Goal: Transaction & Acquisition: Purchase product/service

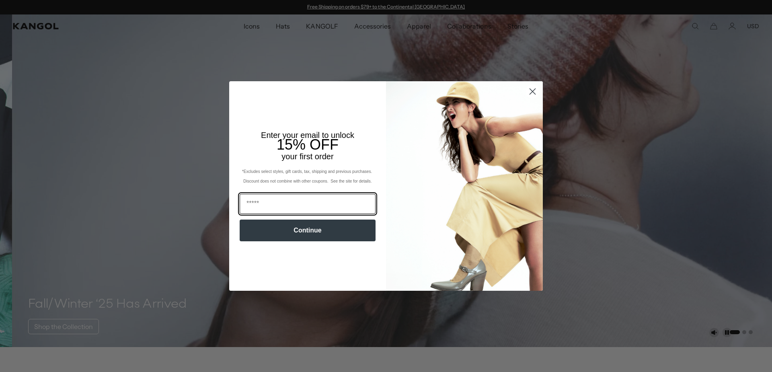
click at [266, 208] on input "Email" at bounding box center [308, 204] width 136 height 20
type input "**********"
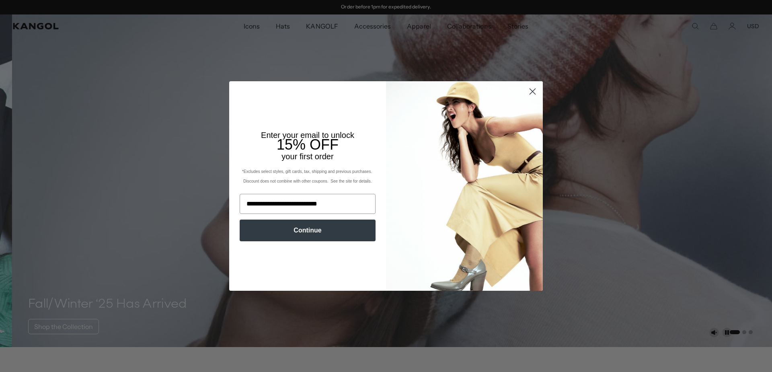
click at [314, 234] on button "Continue" at bounding box center [308, 230] width 136 height 22
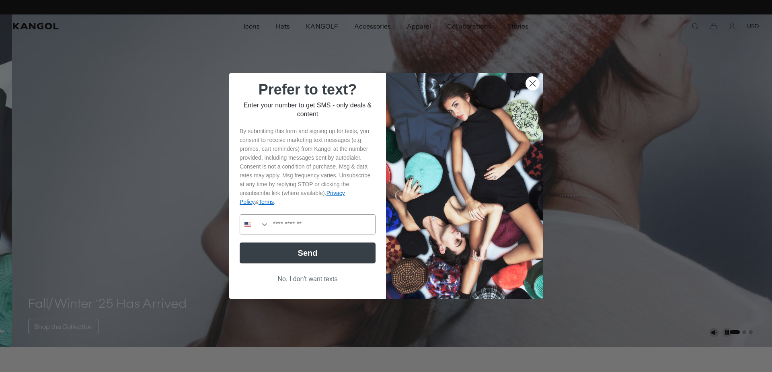
scroll to position [0, 0]
click at [297, 229] on input "Phone Number" at bounding box center [322, 224] width 106 height 19
type input "**********"
click at [328, 251] on button "Send" at bounding box center [308, 252] width 136 height 21
click at [232, 224] on form "**********" at bounding box center [386, 186] width 314 height 226
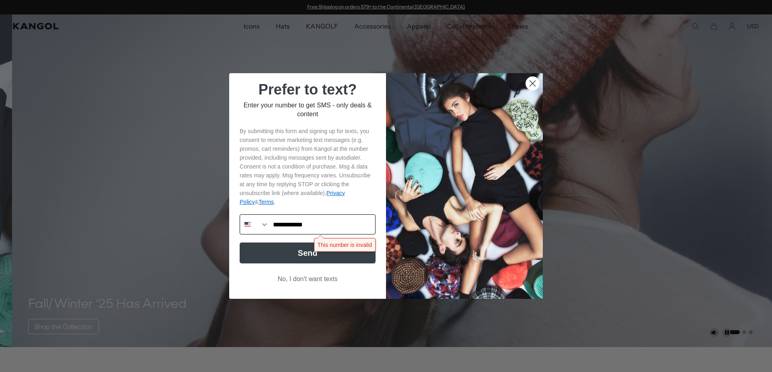
click at [262, 225] on icon "Search Countries" at bounding box center [264, 224] width 5 height 3
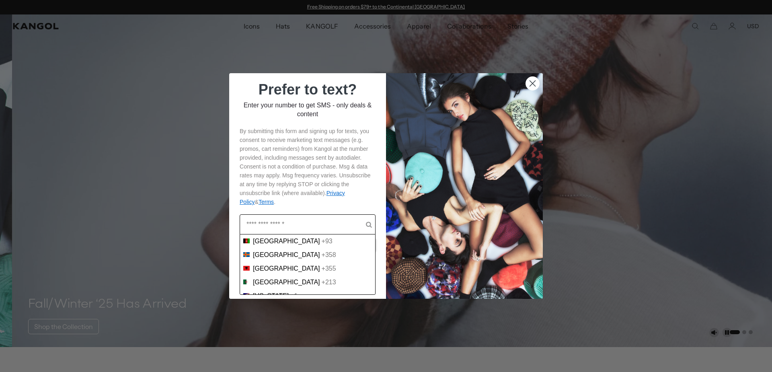
click at [256, 223] on input "POPUP Form" at bounding box center [305, 224] width 119 height 19
click at [262, 225] on input "POPUP Form" at bounding box center [305, 224] width 119 height 19
click at [268, 221] on input "POPUP Form" at bounding box center [305, 224] width 119 height 19
type input "*"
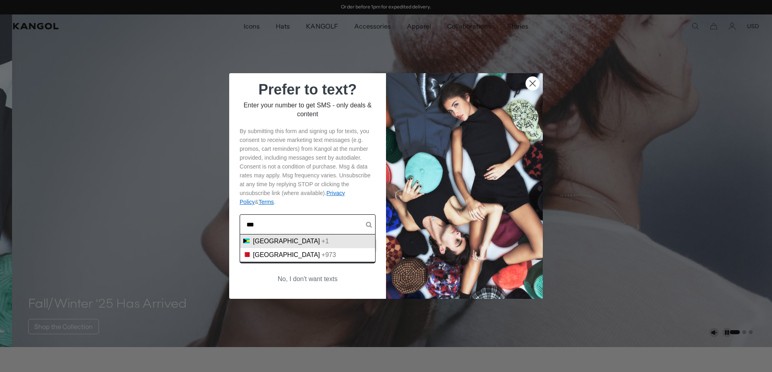
type input "***"
click at [271, 239] on span "[GEOGRAPHIC_DATA]" at bounding box center [286, 241] width 67 height 7
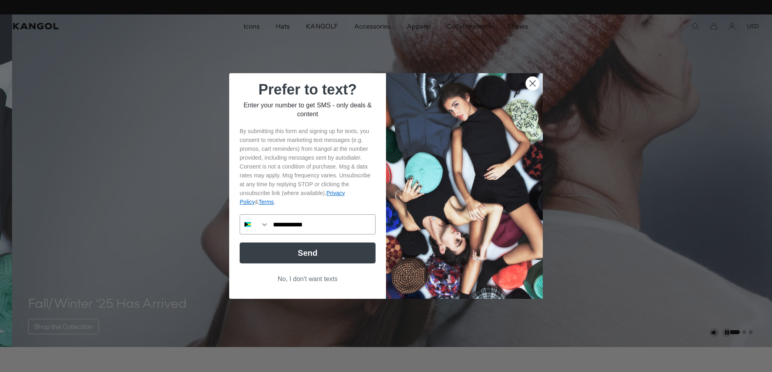
scroll to position [0, 0]
click at [310, 248] on button "Send" at bounding box center [308, 252] width 136 height 21
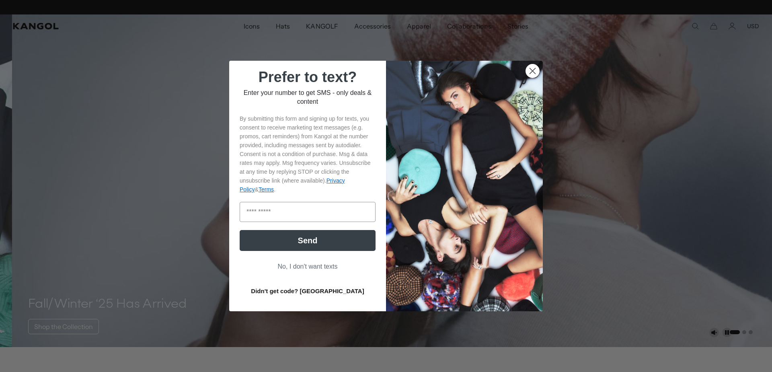
scroll to position [0, 166]
click at [301, 206] on input "Enter code" at bounding box center [308, 212] width 136 height 20
click at [316, 269] on button "No, I don't want texts" at bounding box center [308, 266] width 136 height 15
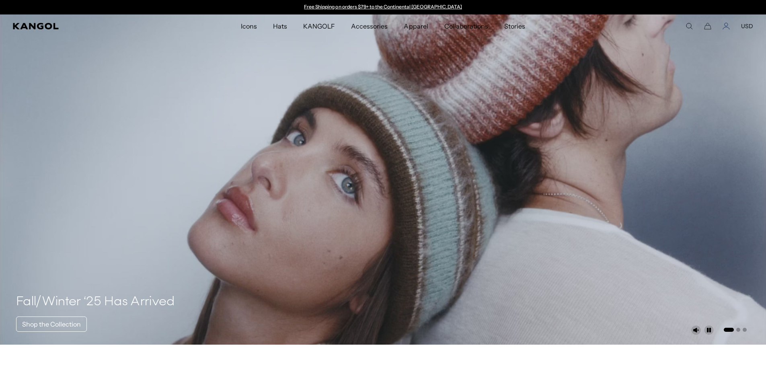
click at [729, 26] on icon "Account" at bounding box center [725, 26] width 7 height 7
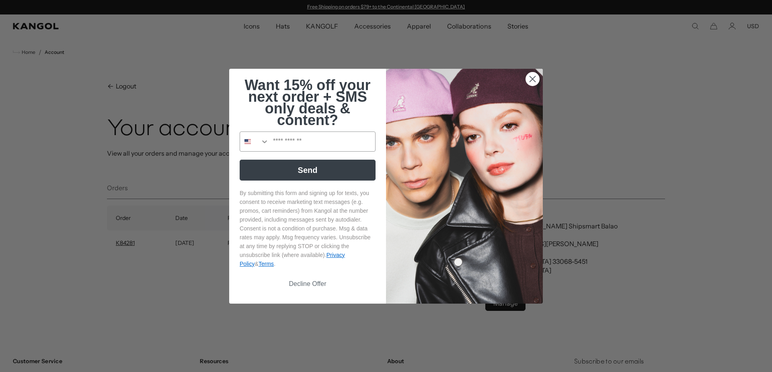
click at [311, 152] on div "POPUP Form" at bounding box center [307, 141] width 141 height 28
click at [306, 145] on input "Phone Number" at bounding box center [322, 141] width 106 height 19
click at [256, 140] on button "Search Countries" at bounding box center [254, 141] width 29 height 19
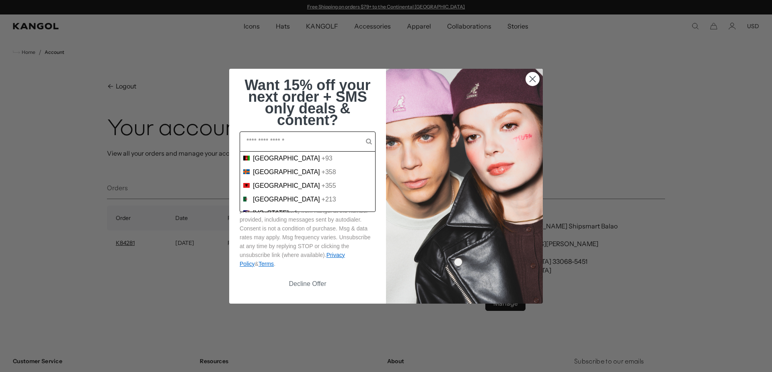
click at [256, 140] on input "POPUP Form" at bounding box center [305, 141] width 119 height 19
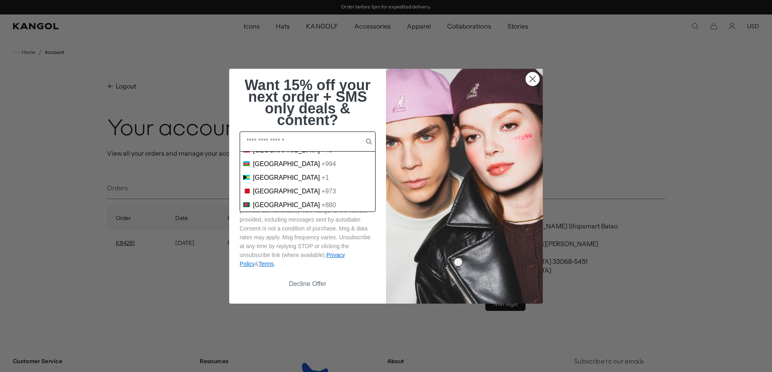
scroll to position [161, 0]
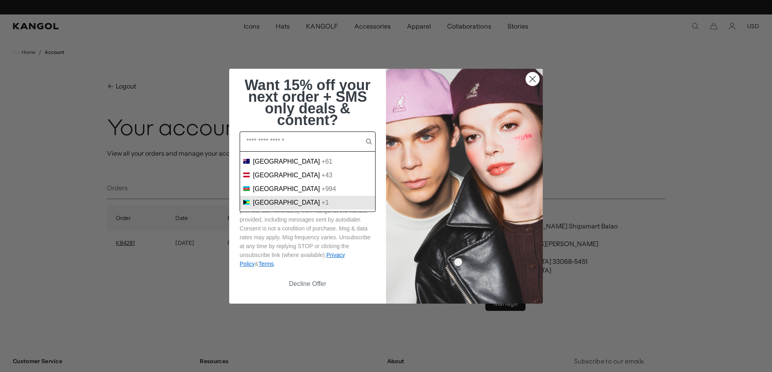
click at [265, 197] on div "[GEOGRAPHIC_DATA] +1" at bounding box center [307, 203] width 135 height 14
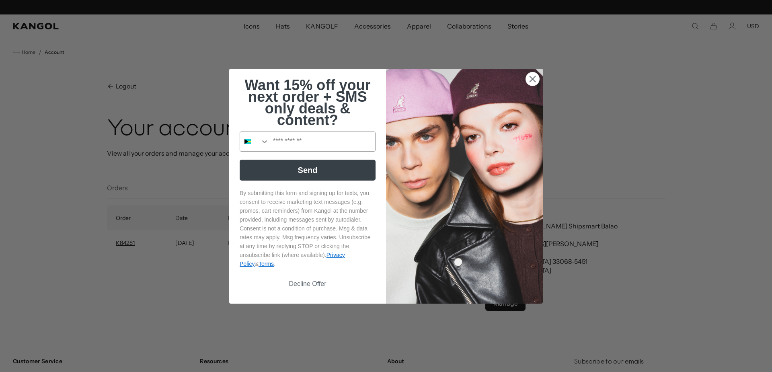
scroll to position [0, 0]
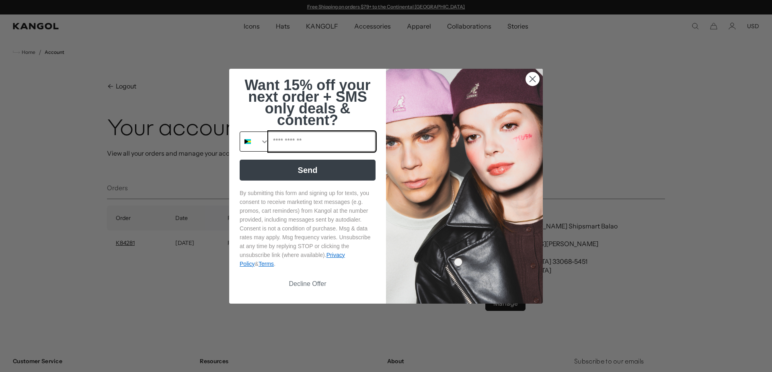
click at [304, 147] on input "Phone Number" at bounding box center [322, 141] width 106 height 19
type input "**********"
click at [323, 173] on button "Send" at bounding box center [308, 170] width 136 height 21
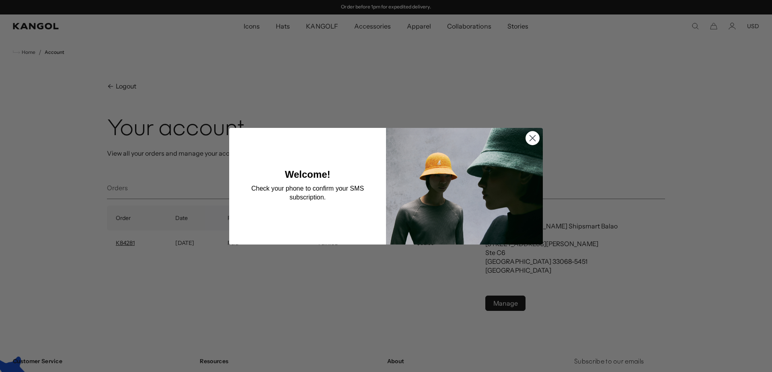
click at [526, 136] on circle "Close dialog" at bounding box center [532, 137] width 13 height 13
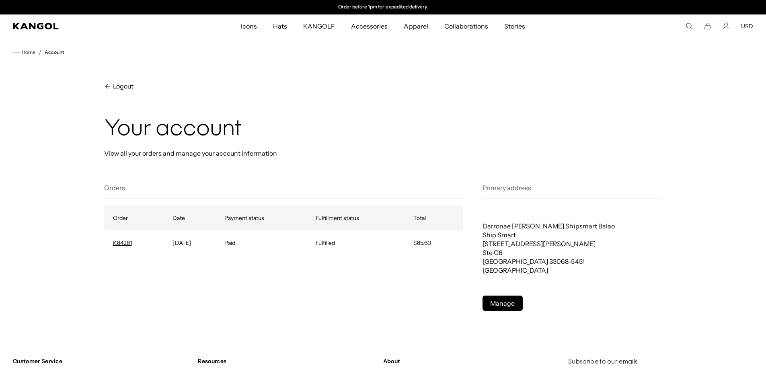
click at [694, 29] on div "Search here USD USD EUR" at bounding box center [680, 26] width 146 height 7
click at [691, 29] on icon "Search here" at bounding box center [688, 26] width 7 height 7
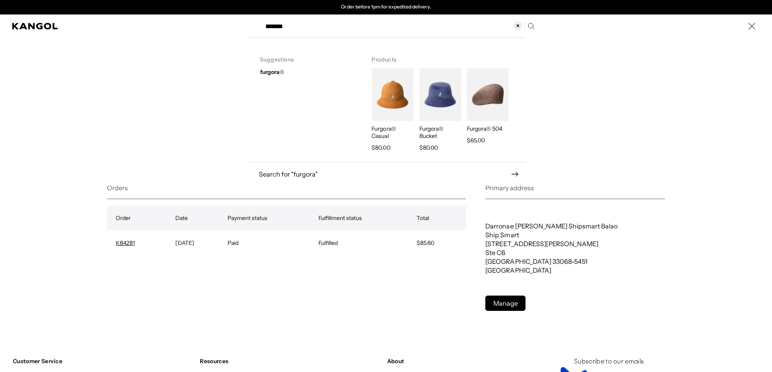
type input "*******"
click at [398, 99] on img "Search here" at bounding box center [392, 94] width 42 height 53
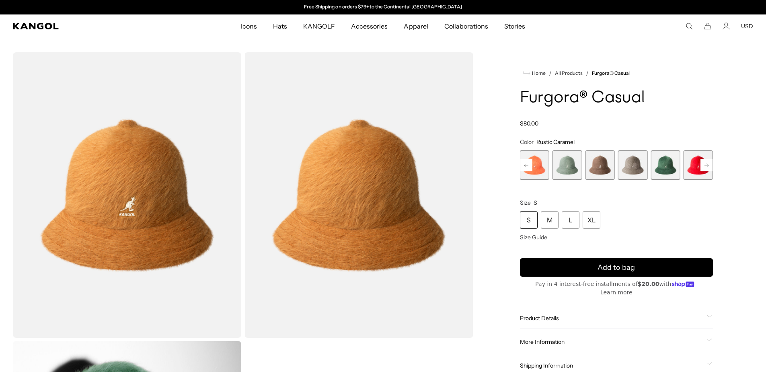
click at [706, 164] on rect at bounding box center [706, 165] width 12 height 12
drag, startPoint x: 0, startPoint y: 0, endPoint x: 706, endPoint y: 164, distance: 724.8
click at [706, 164] on rect at bounding box center [706, 165] width 12 height 12
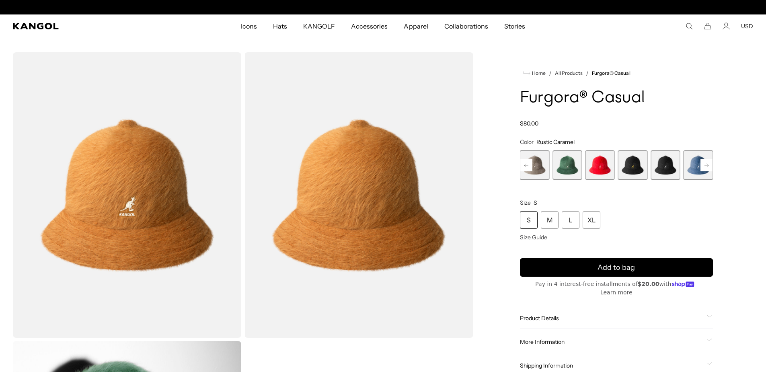
click at [706, 164] on rect at bounding box center [706, 165] width 12 height 12
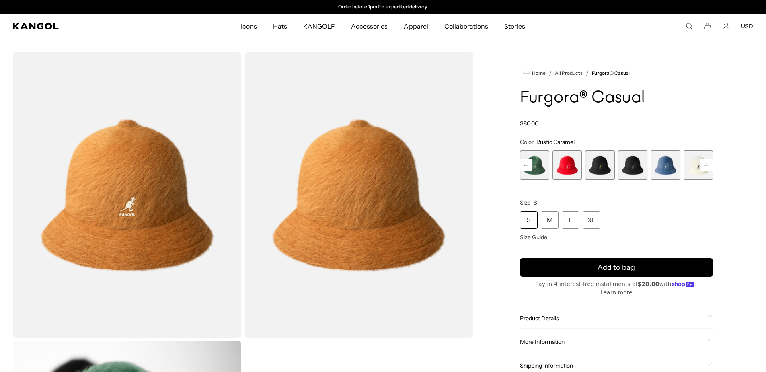
click at [706, 164] on rect at bounding box center [706, 165] width 12 height 12
click at [671, 160] on span "11 of 12" at bounding box center [664, 164] width 29 height 29
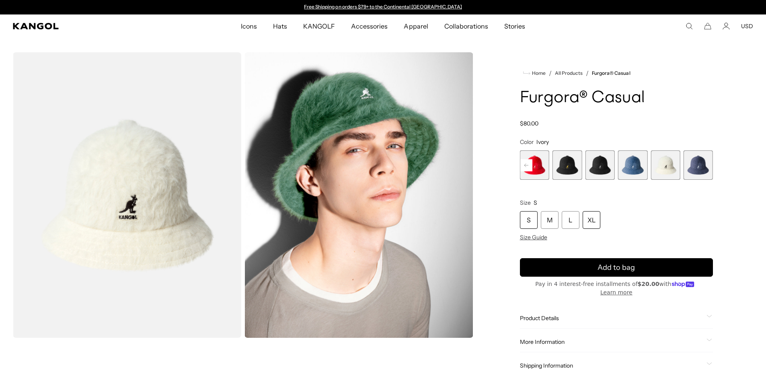
click at [598, 219] on div "XL" at bounding box center [591, 220] width 18 height 18
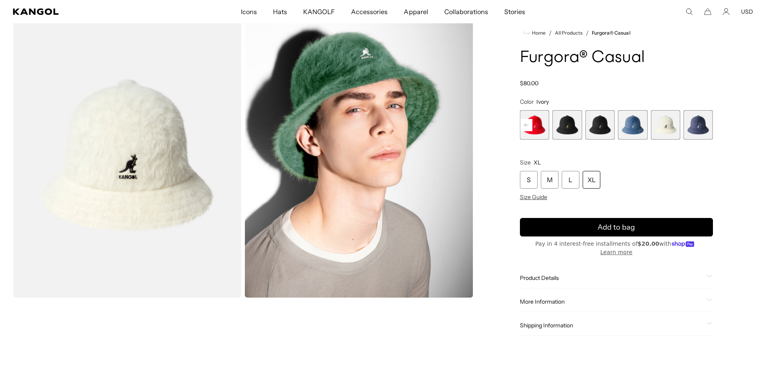
click at [663, 125] on span "11 of 12" at bounding box center [664, 124] width 29 height 29
click at [591, 180] on div "XL" at bounding box center [591, 180] width 18 height 18
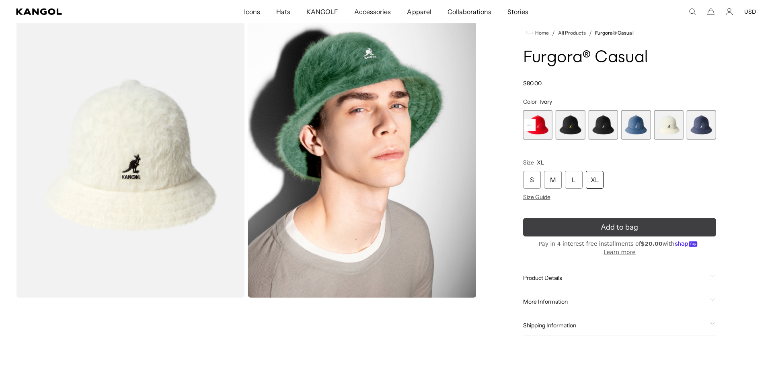
scroll to position [0, 166]
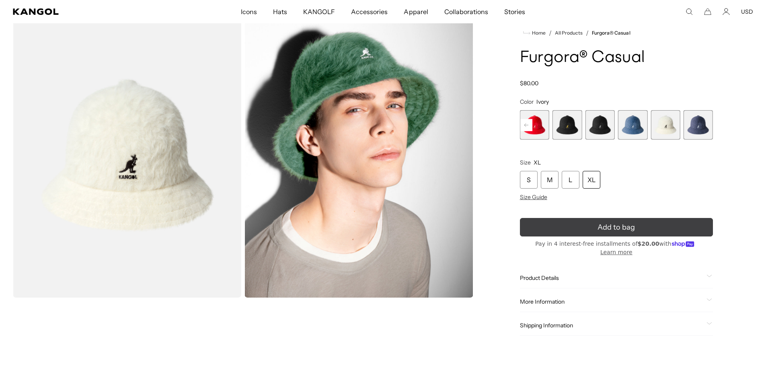
click at [611, 226] on icon "submit" at bounding box center [615, 227] width 13 height 13
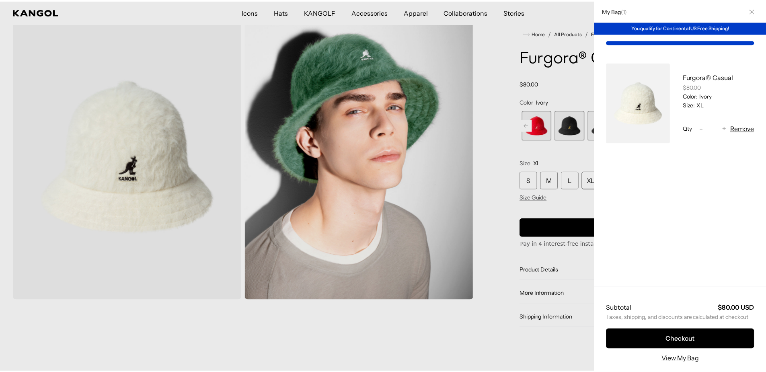
scroll to position [0, 0]
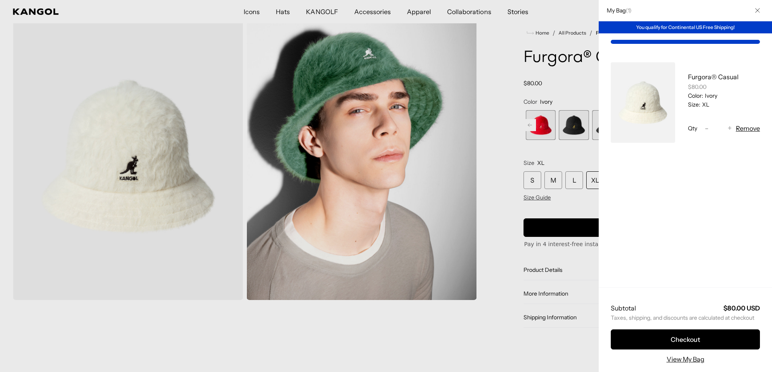
click at [584, 158] on div at bounding box center [386, 186] width 772 height 372
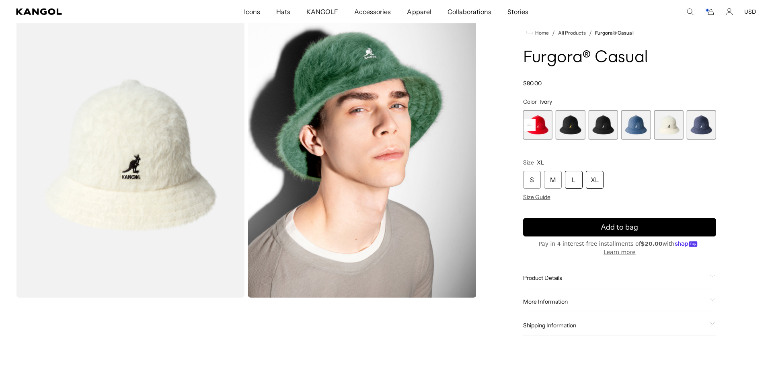
scroll to position [0, 166]
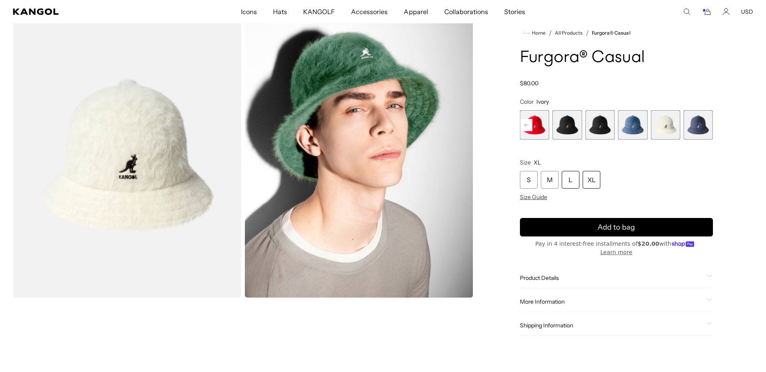
click at [570, 182] on div "L" at bounding box center [571, 180] width 18 height 18
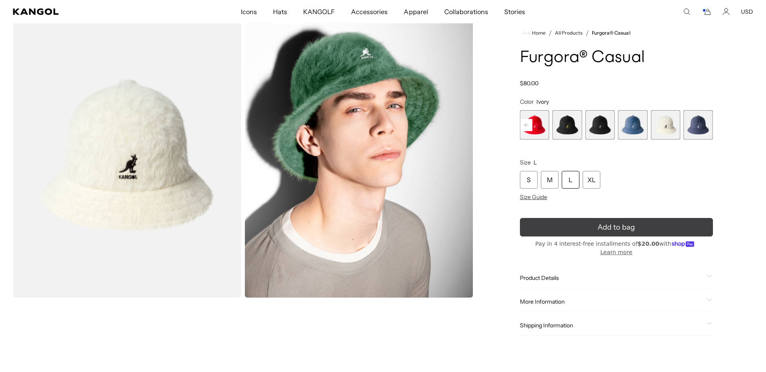
click at [628, 225] on span "Add to bag" at bounding box center [615, 227] width 37 height 11
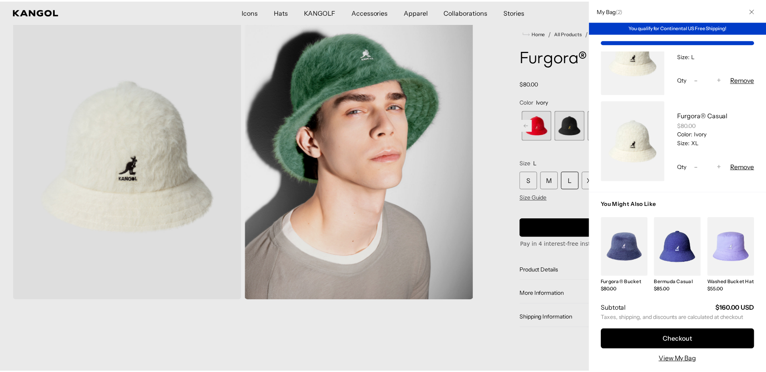
scroll to position [0, 166]
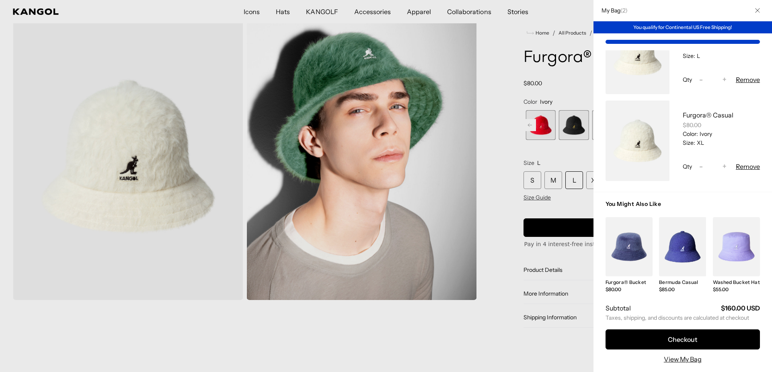
click at [507, 82] on div at bounding box center [386, 186] width 772 height 372
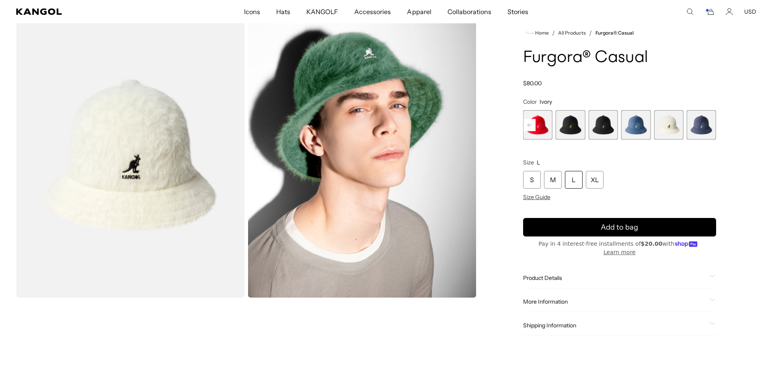
scroll to position [0, 0]
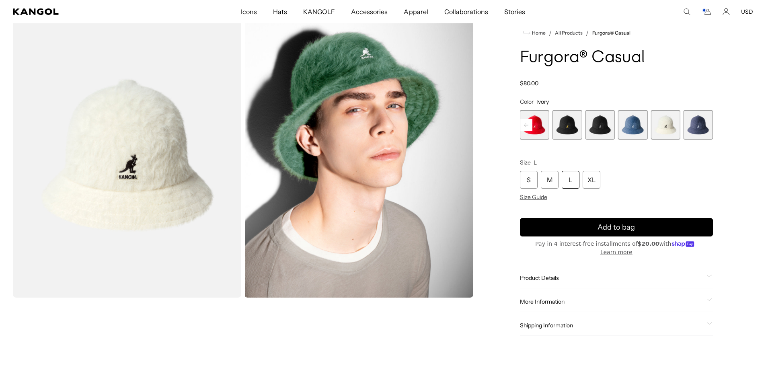
click at [707, 12] on icon "Cart" at bounding box center [706, 11] width 10 height 7
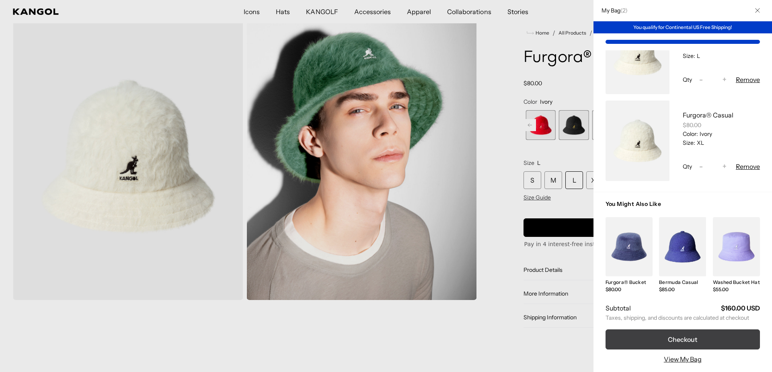
click at [718, 340] on button "Checkout" at bounding box center [682, 339] width 154 height 20
